Goal: Task Accomplishment & Management: Manage account settings

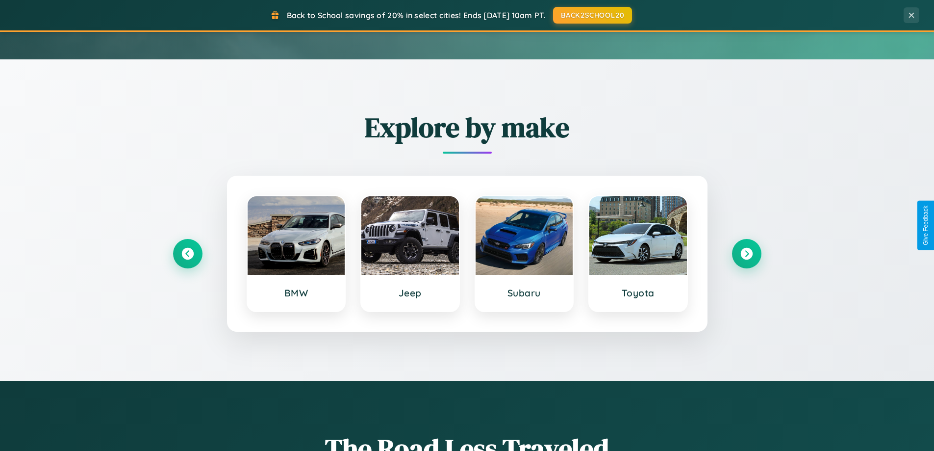
scroll to position [423, 0]
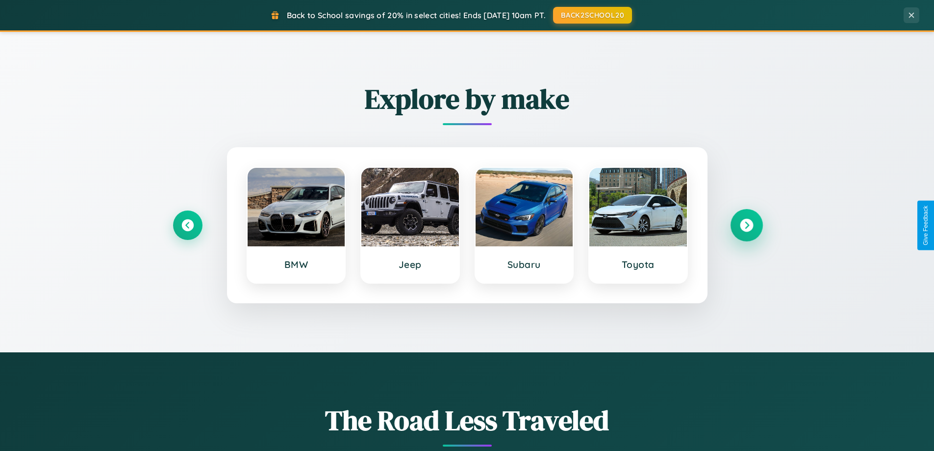
click at [747, 225] on icon at bounding box center [746, 225] width 13 height 13
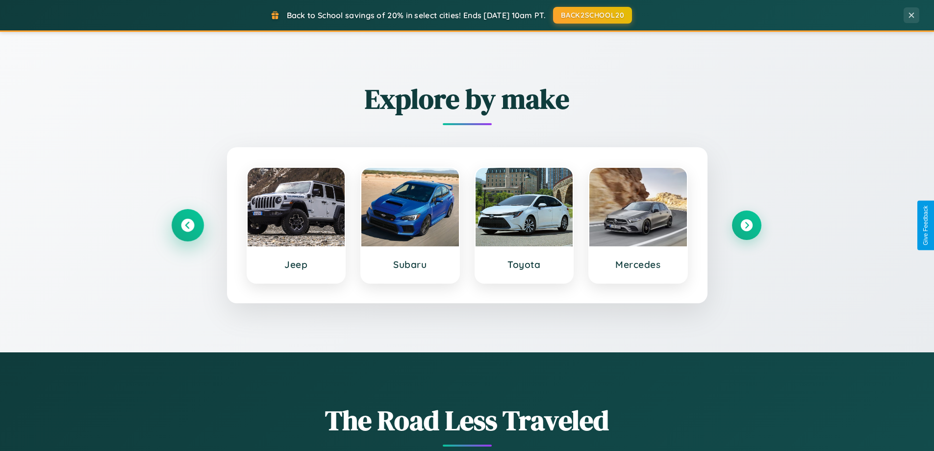
click at [187, 225] on icon at bounding box center [187, 225] width 13 height 13
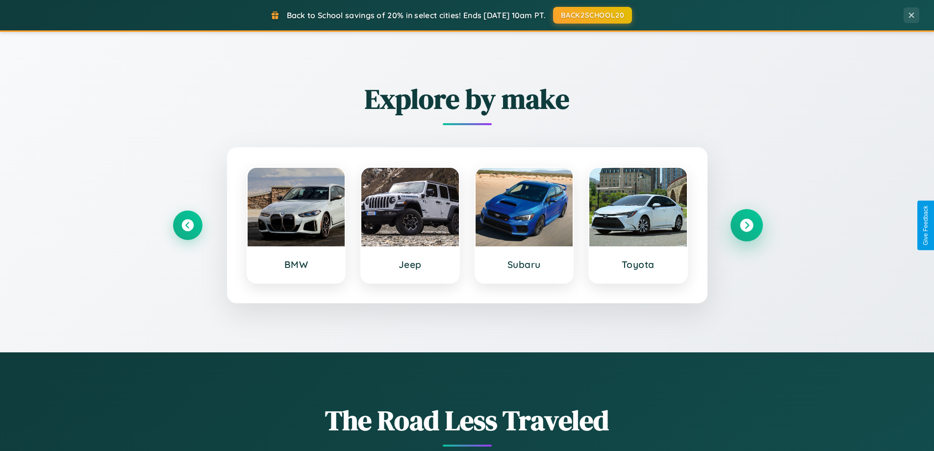
click at [747, 225] on icon at bounding box center [746, 225] width 13 height 13
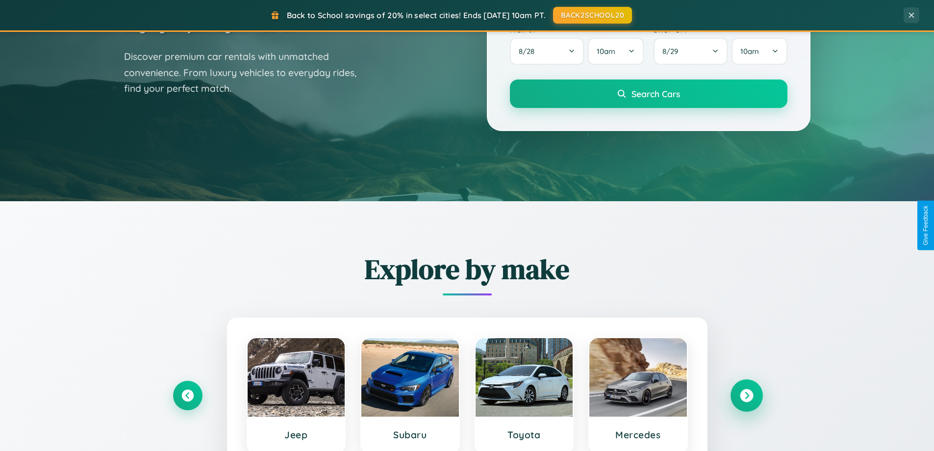
scroll to position [0, 0]
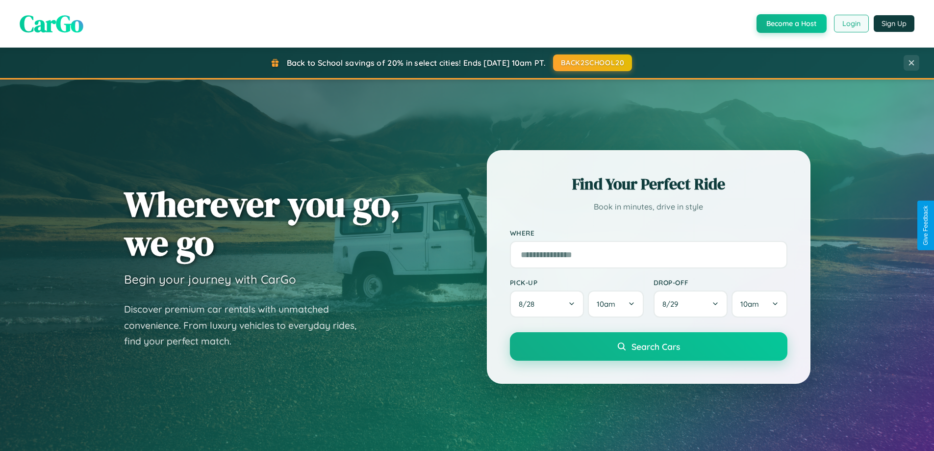
click at [851, 24] on button "Login" at bounding box center [851, 24] width 35 height 18
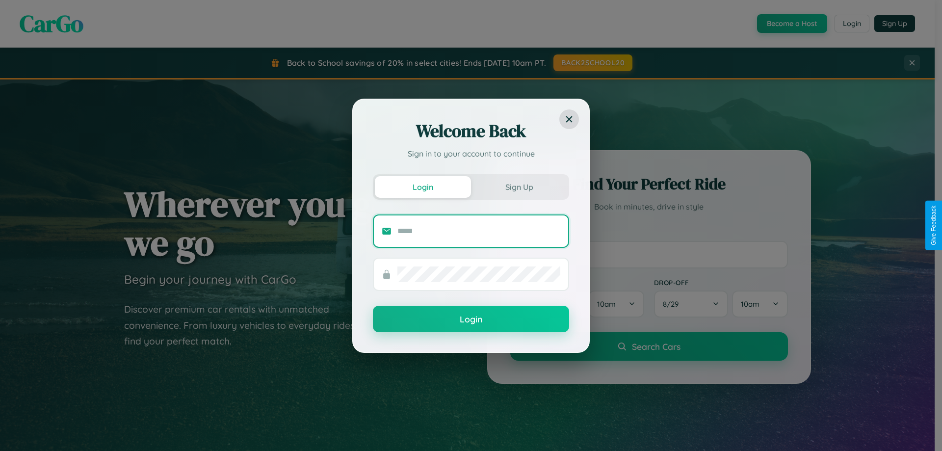
click at [479, 231] on input "text" at bounding box center [478, 231] width 163 height 16
type input "**********"
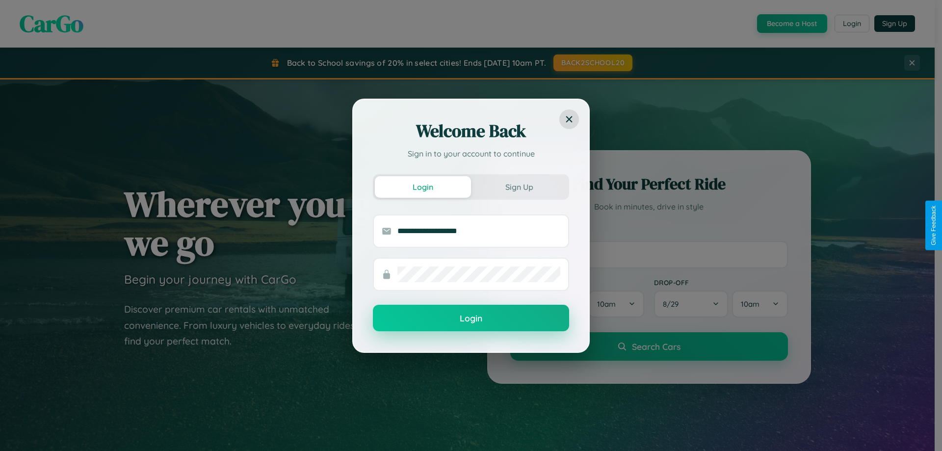
click at [471, 318] on button "Login" at bounding box center [471, 318] width 196 height 26
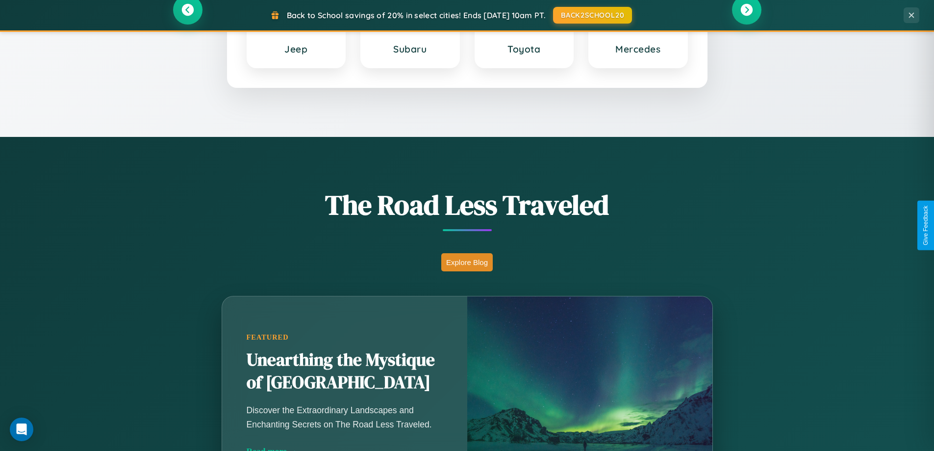
scroll to position [675, 0]
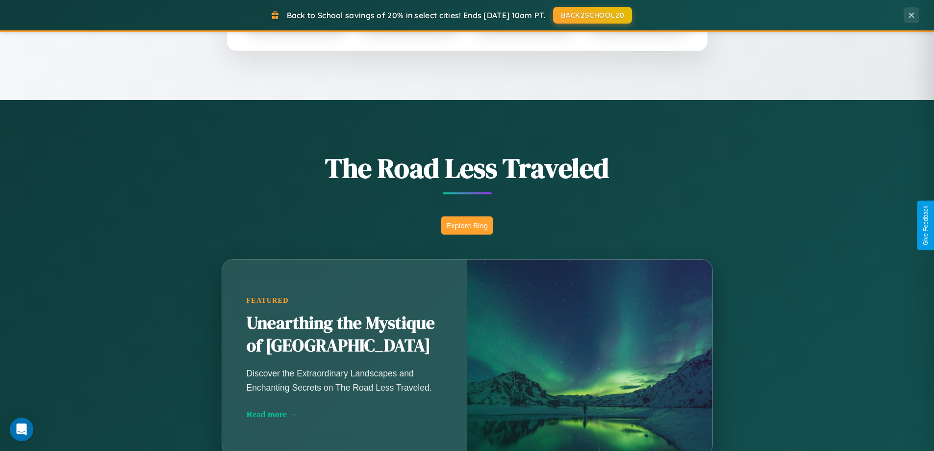
click at [467, 225] on button "Explore Blog" at bounding box center [467, 225] width 52 height 18
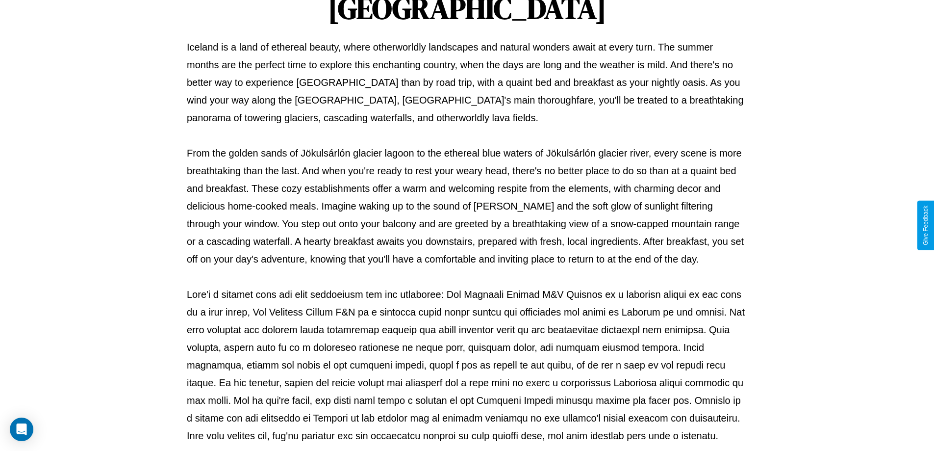
scroll to position [317, 0]
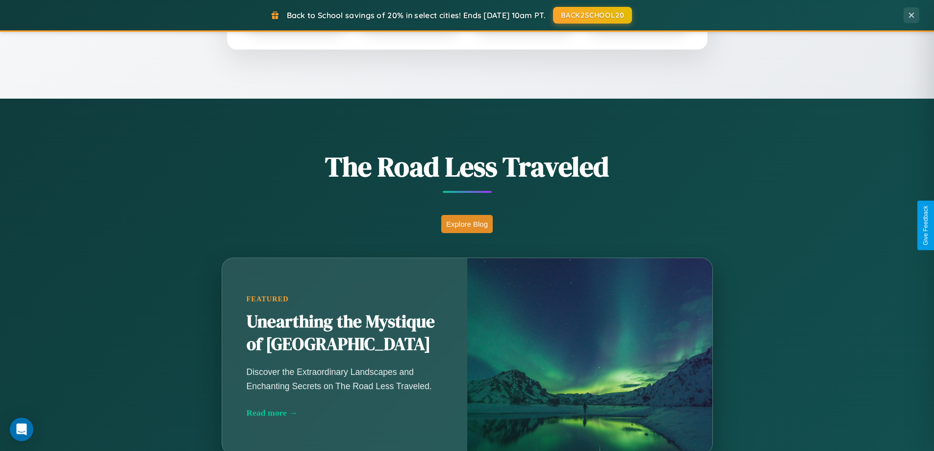
scroll to position [1887, 0]
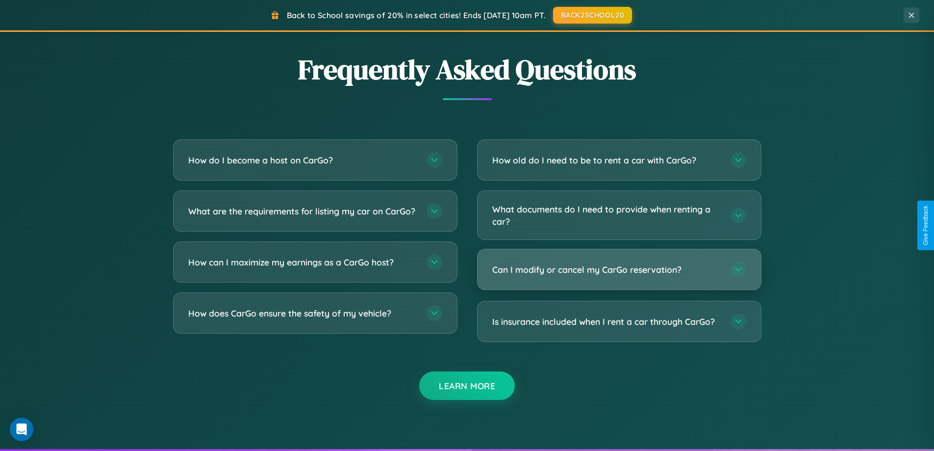
click at [619, 269] on h3 "Can I modify or cancel my CarGo reservation?" at bounding box center [606, 269] width 229 height 12
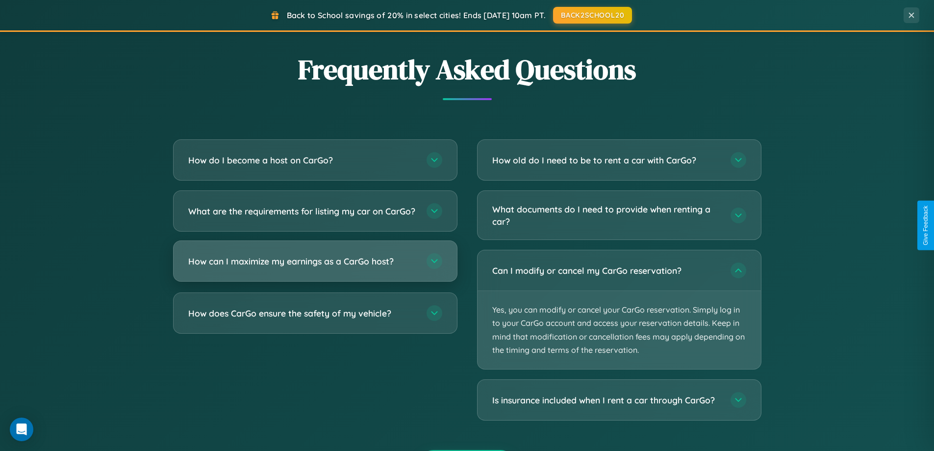
click at [315, 267] on h3 "How can I maximize my earnings as a CarGo host?" at bounding box center [302, 261] width 229 height 12
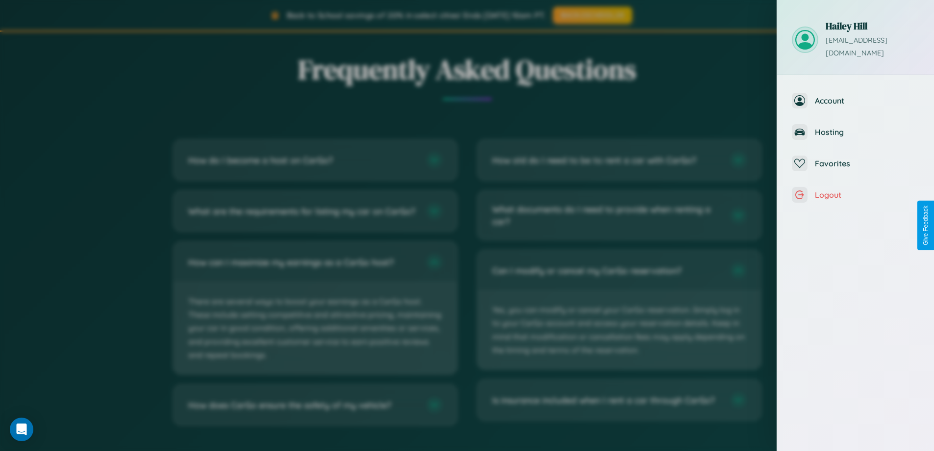
scroll to position [0, 0]
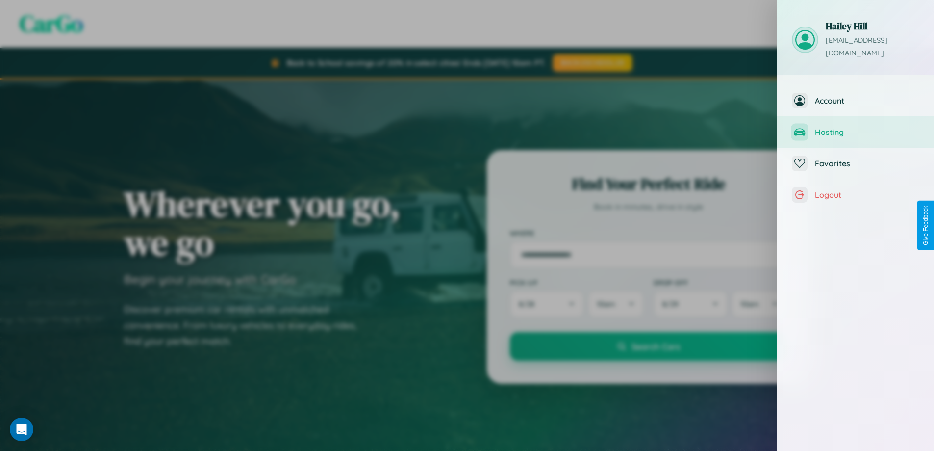
click at [856, 127] on span "Hosting" at bounding box center [867, 132] width 104 height 10
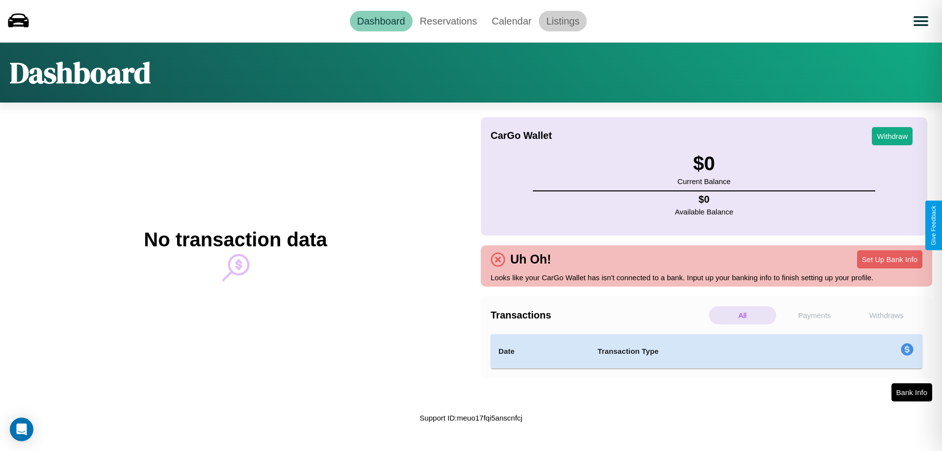
click at [563, 21] on link "Listings" at bounding box center [563, 21] width 48 height 21
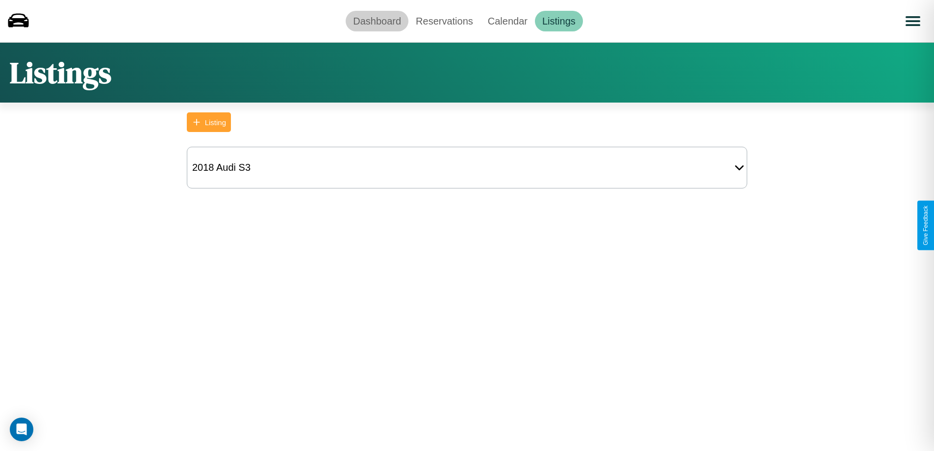
click at [377, 21] on link "Dashboard" at bounding box center [377, 21] width 63 height 21
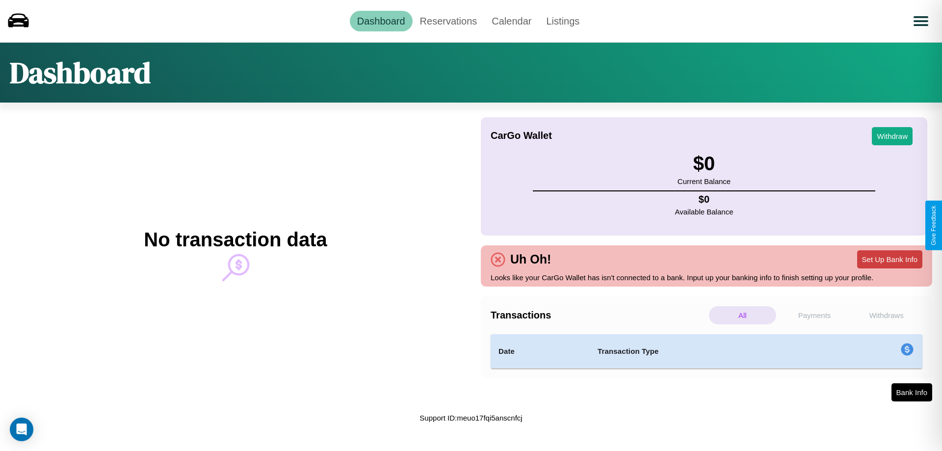
click at [889, 259] on button "Set Up Bank Info" at bounding box center [889, 259] width 65 height 18
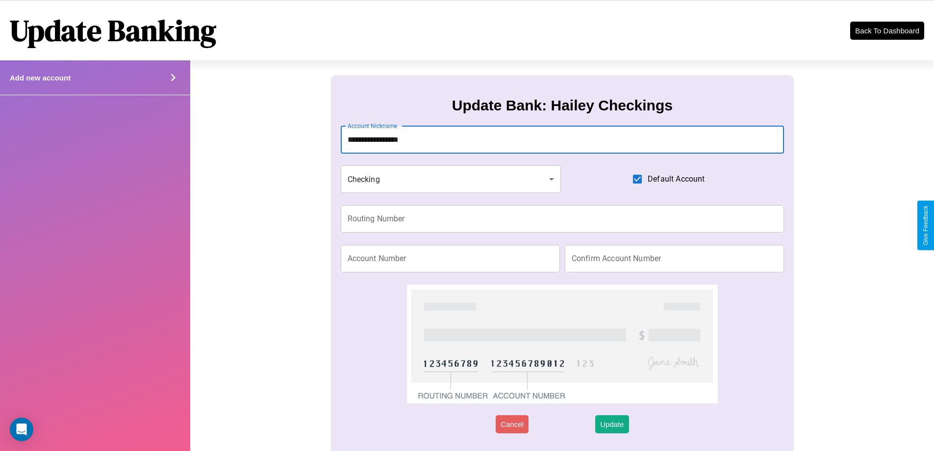
type input "**********"
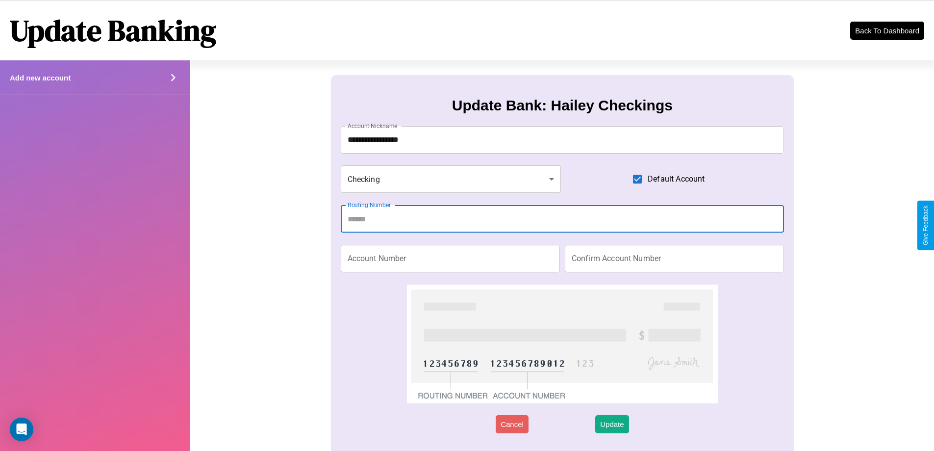
click at [562, 219] on input "Routing Number" at bounding box center [563, 218] width 444 height 27
type input "*********"
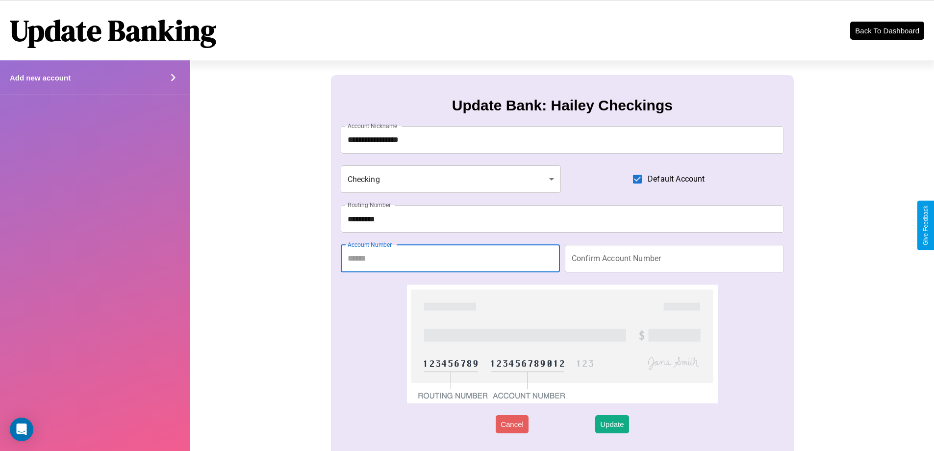
click at [450, 258] on input "Account Number" at bounding box center [450, 258] width 219 height 27
type input "********"
click at [674, 258] on input "Confirm Account Number" at bounding box center [674, 258] width 219 height 27
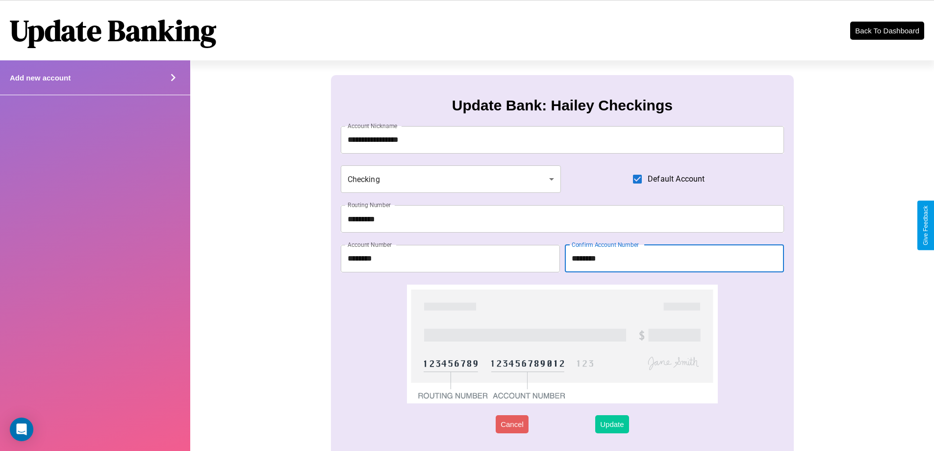
type input "********"
click at [612, 424] on button "Update" at bounding box center [611, 424] width 33 height 18
